Goal: Use online tool/utility: Utilize a website feature to perform a specific function

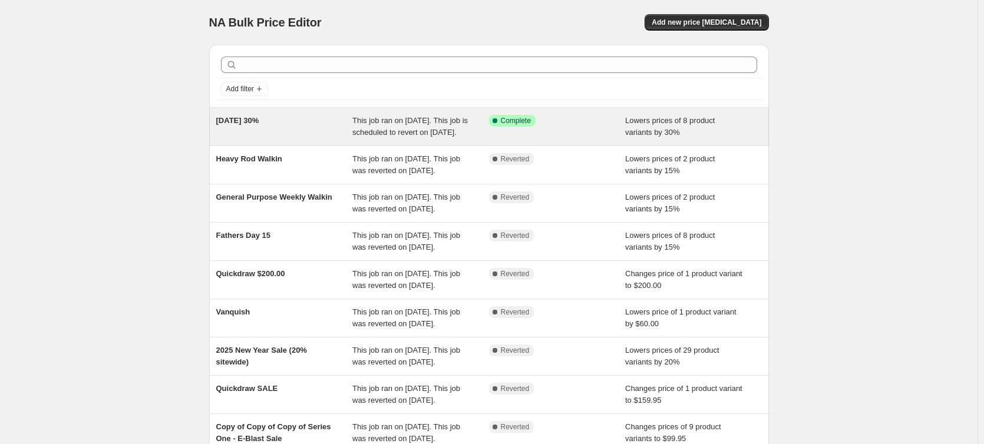
click at [465, 120] on div "This job ran on August 29, 2025. This job is scheduled to revert on September 9…" at bounding box center [420, 127] width 137 height 24
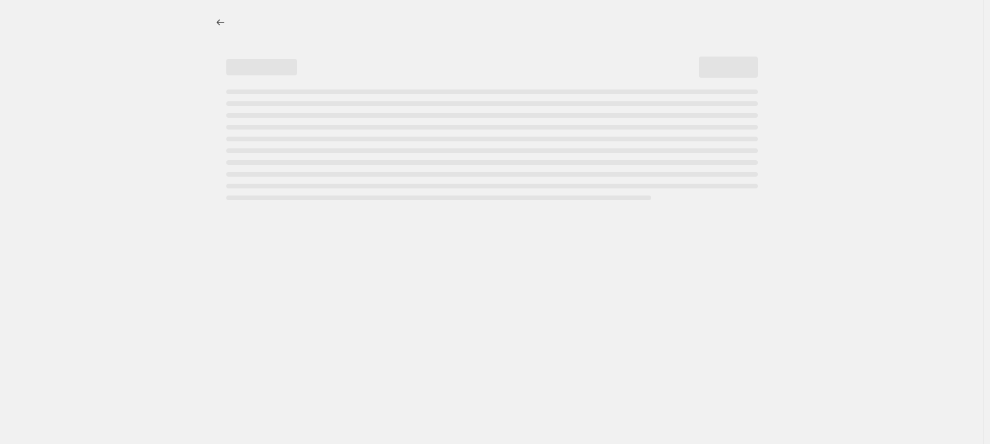
select select "percentage"
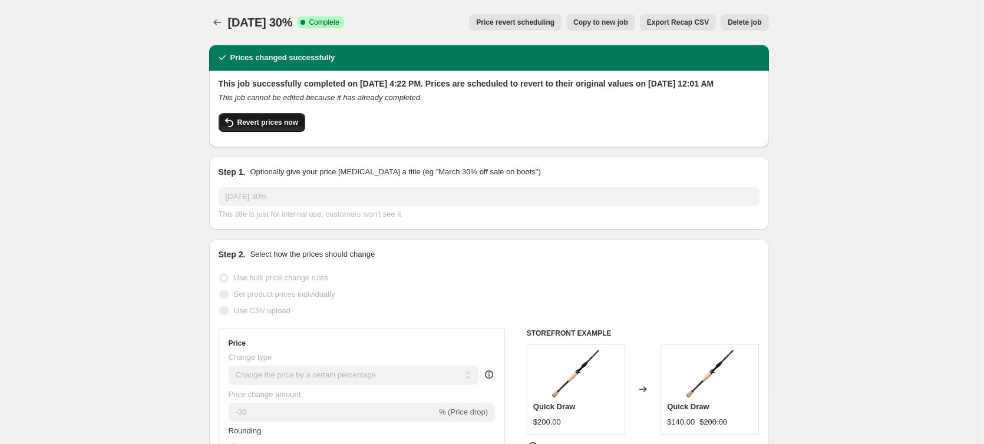
click at [281, 127] on span "Revert prices now" at bounding box center [268, 122] width 61 height 9
checkbox input "false"
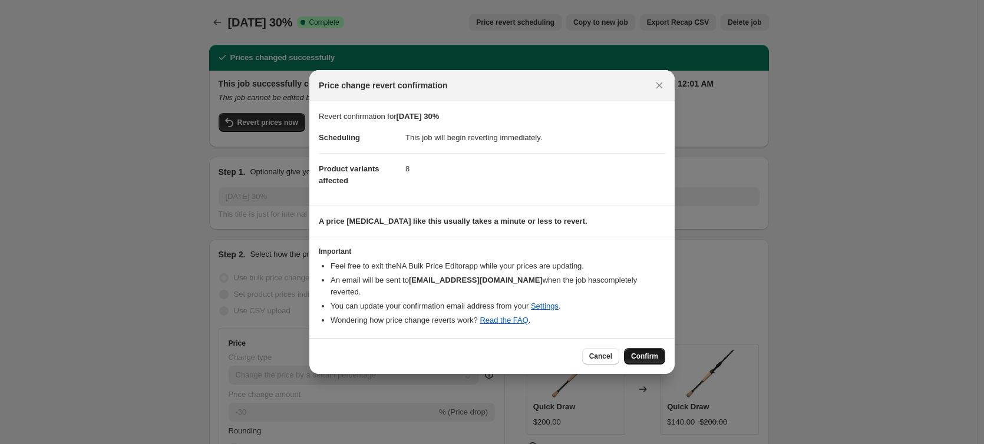
click at [647, 352] on span "Confirm" at bounding box center [644, 356] width 27 height 9
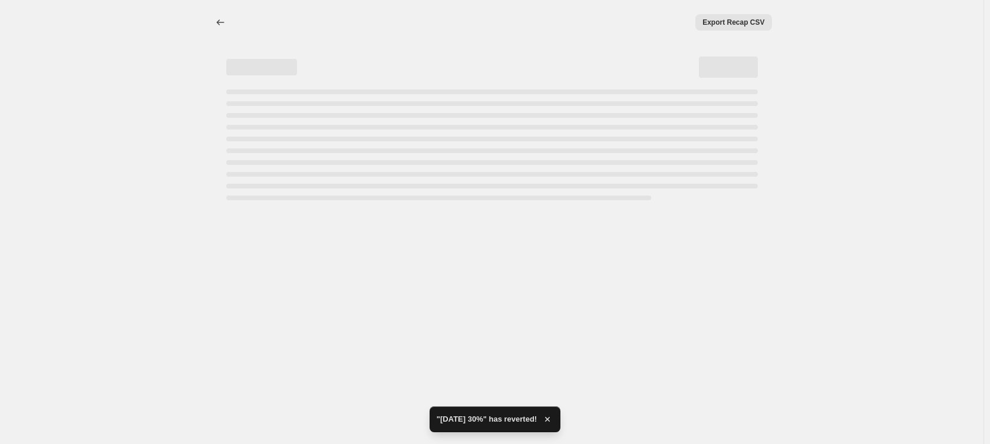
select select "percentage"
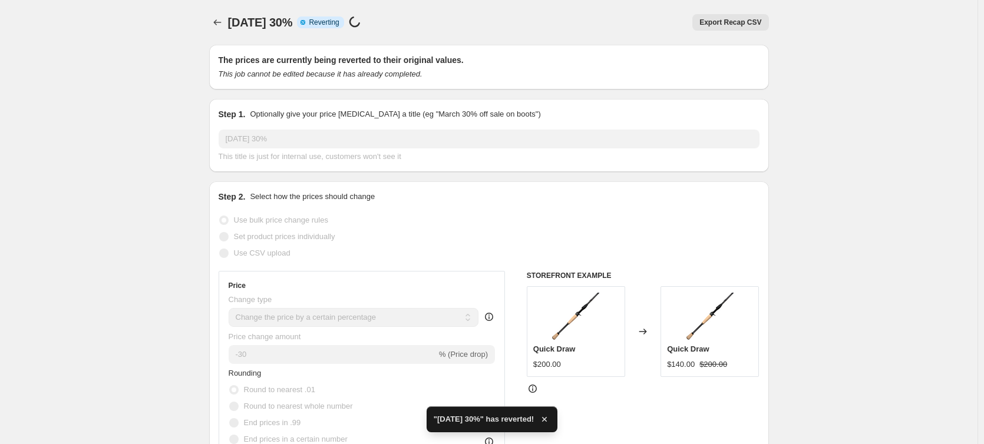
checkbox input "true"
